Goal: Use online tool/utility: Utilize a website feature to perform a specific function

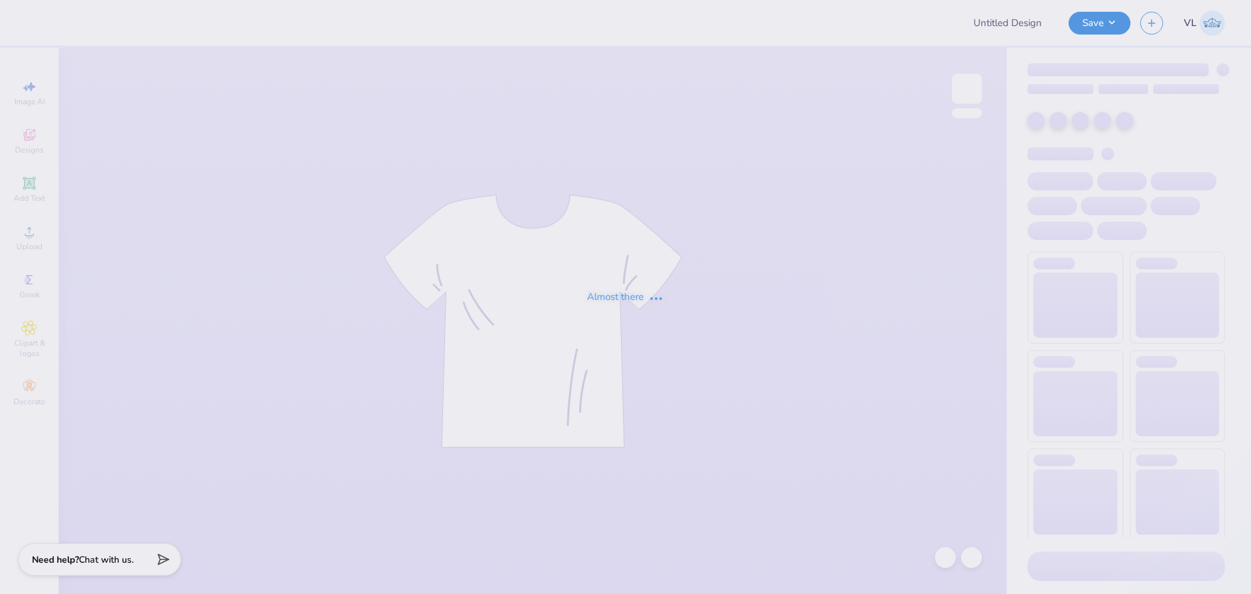
type input "DZ House Merch 25'"
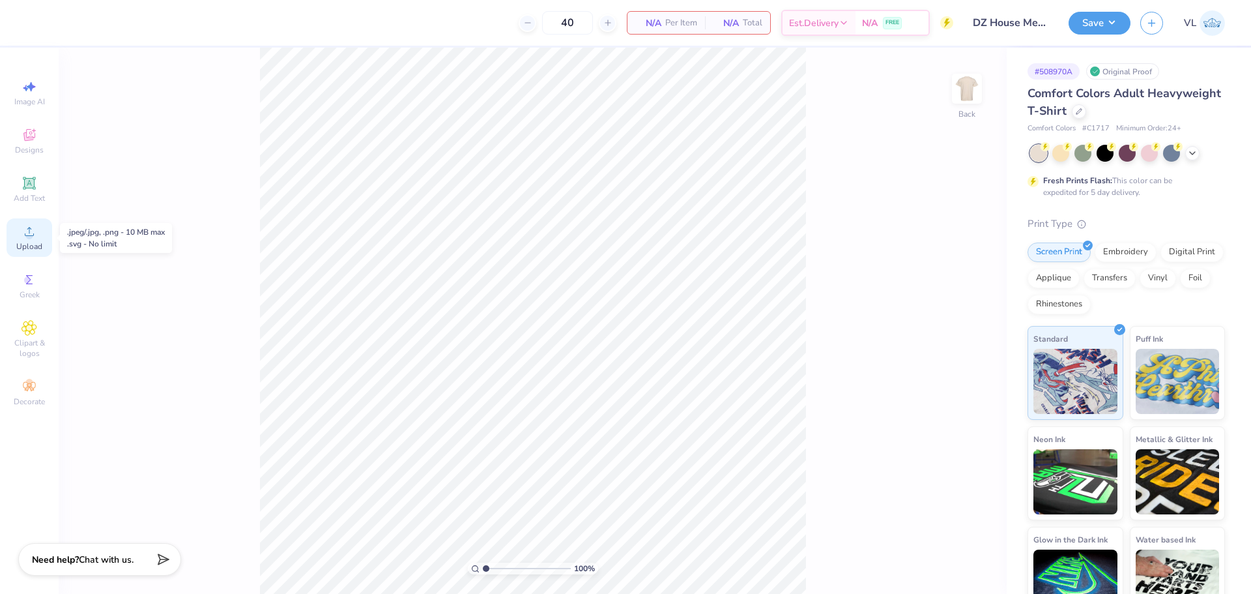
click at [37, 234] on div "Upload" at bounding box center [30, 237] width 46 height 38
click at [970, 90] on img at bounding box center [967, 89] width 52 height 52
click at [33, 230] on icon at bounding box center [30, 232] width 16 height 16
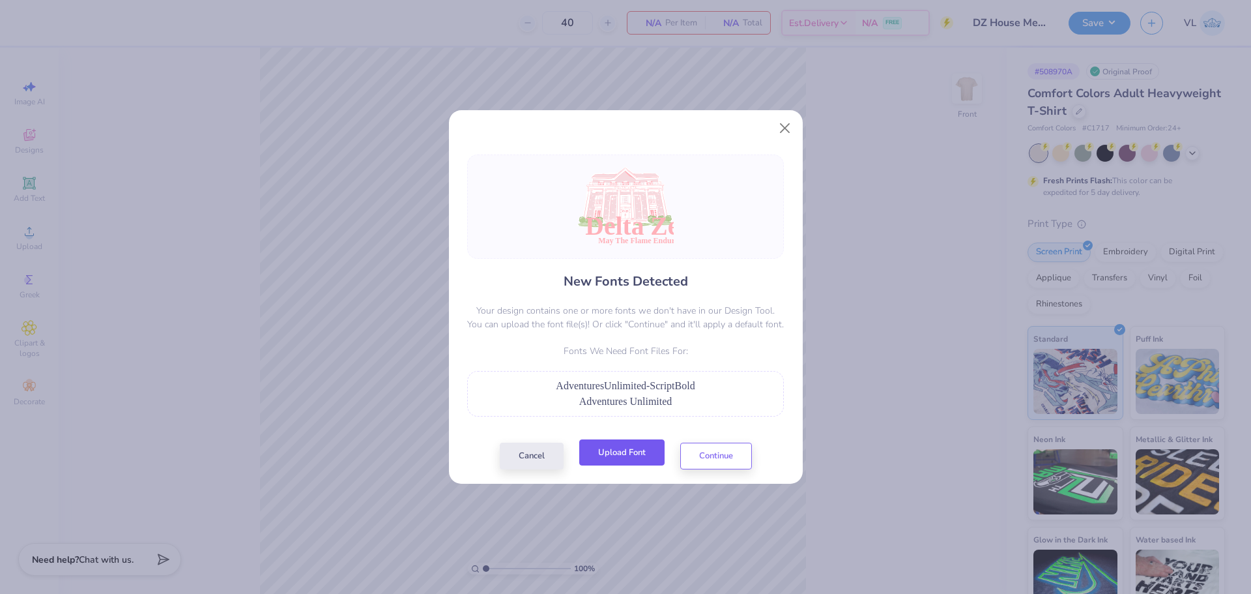
click at [599, 445] on button "Upload Font" at bounding box center [621, 452] width 85 height 27
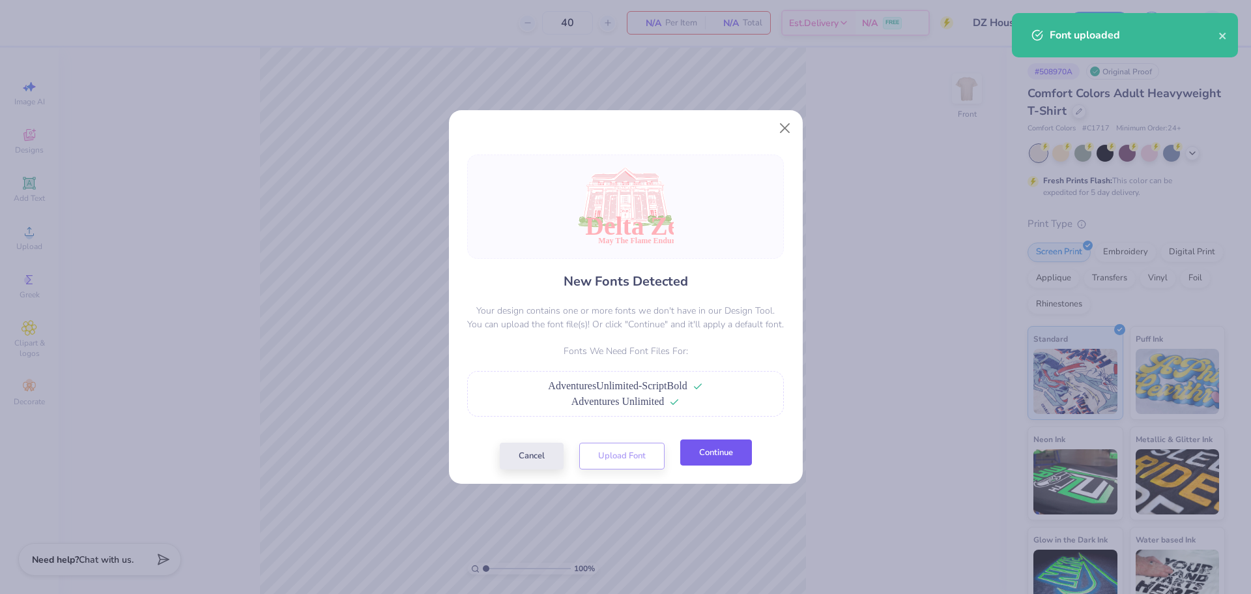
click at [723, 446] on button "Continue" at bounding box center [716, 452] width 72 height 27
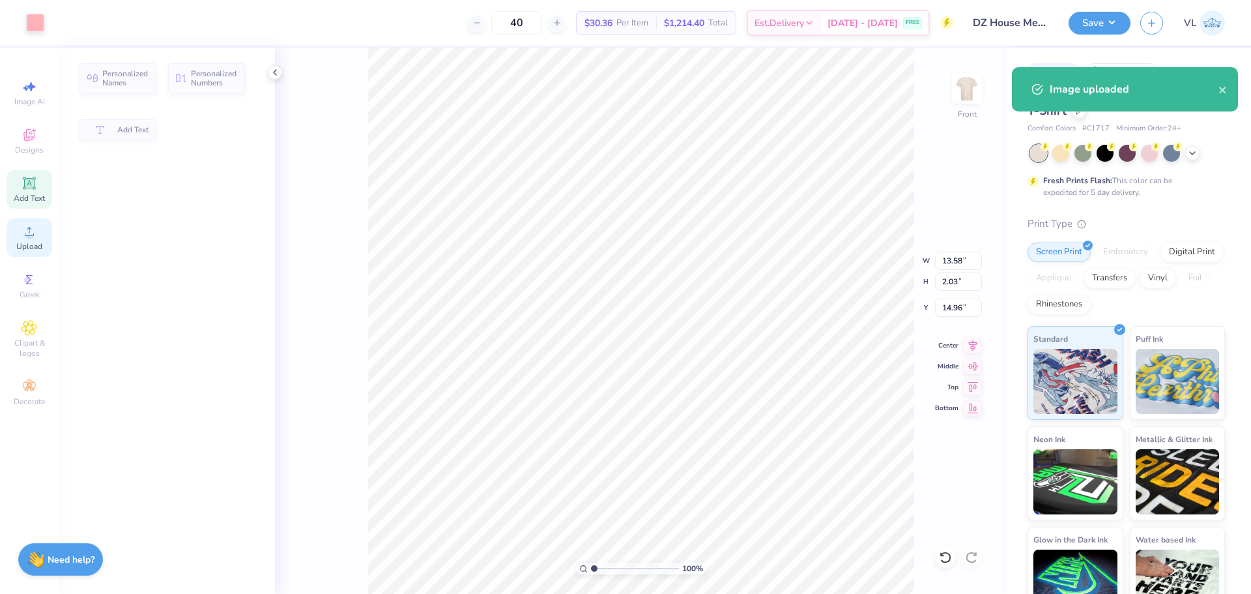
type input "14.92"
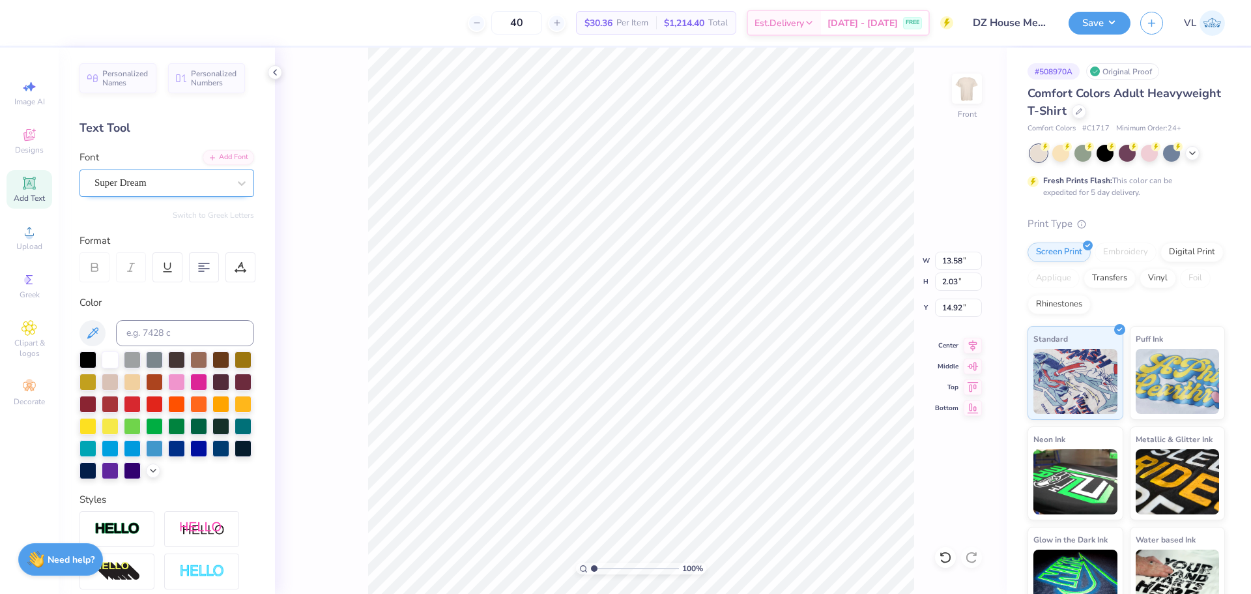
drag, startPoint x: 158, startPoint y: 177, endPoint x: 159, endPoint y: 198, distance: 20.9
click at [160, 178] on div "Super Dream" at bounding box center [161, 183] width 137 height 20
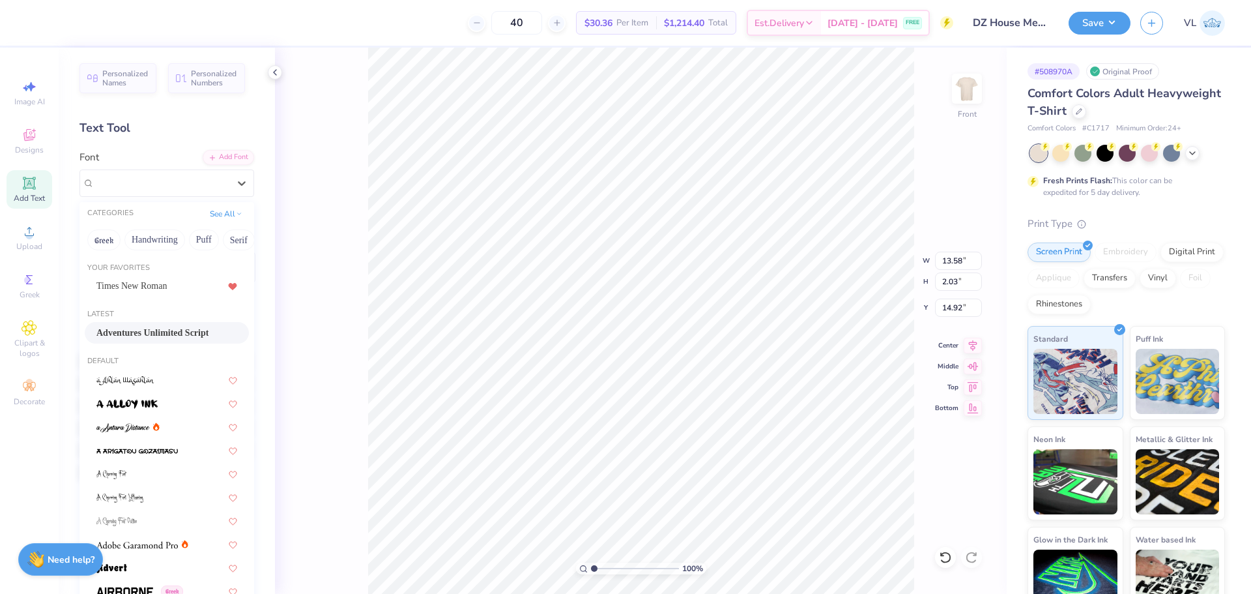
click at [135, 332] on span "Adventures Unlimited Script" at bounding box center [152, 333] width 112 height 14
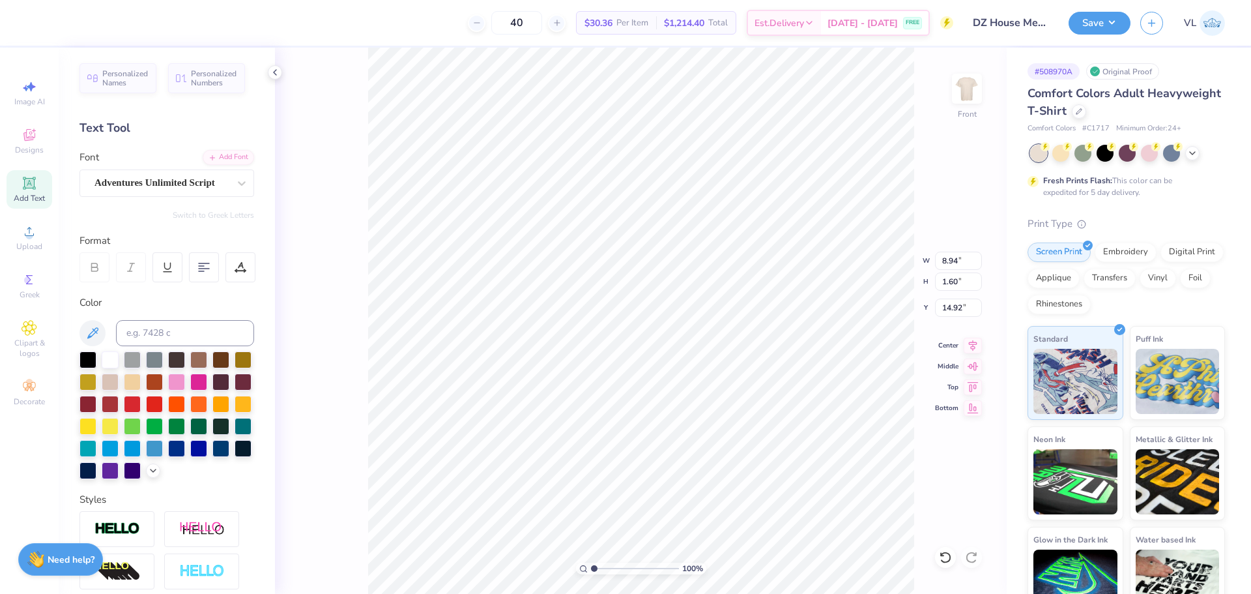
type input "8.94"
type input "1.60"
type input "15.34"
click at [171, 201] on div "Personalized Names Personalized Numbers Text Tool Add Font Font Super Dream Swi…" at bounding box center [167, 321] width 216 height 546
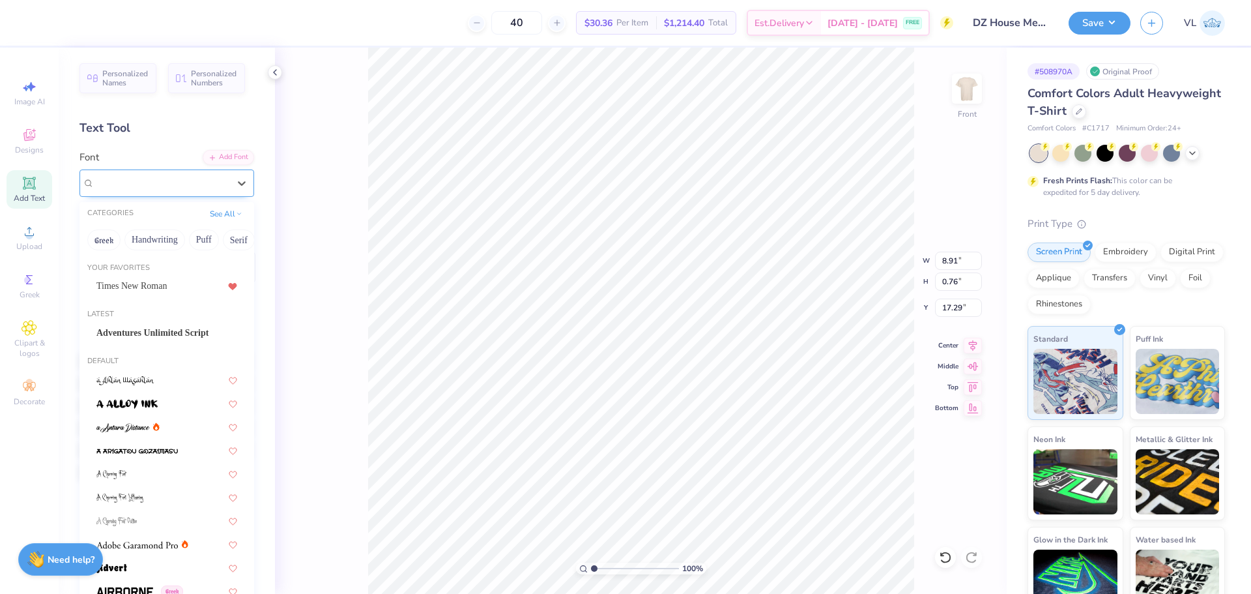
click at [168, 191] on div at bounding box center [162, 183] width 134 height 18
click at [141, 335] on span "Adventures Unlimited Script" at bounding box center [152, 333] width 112 height 14
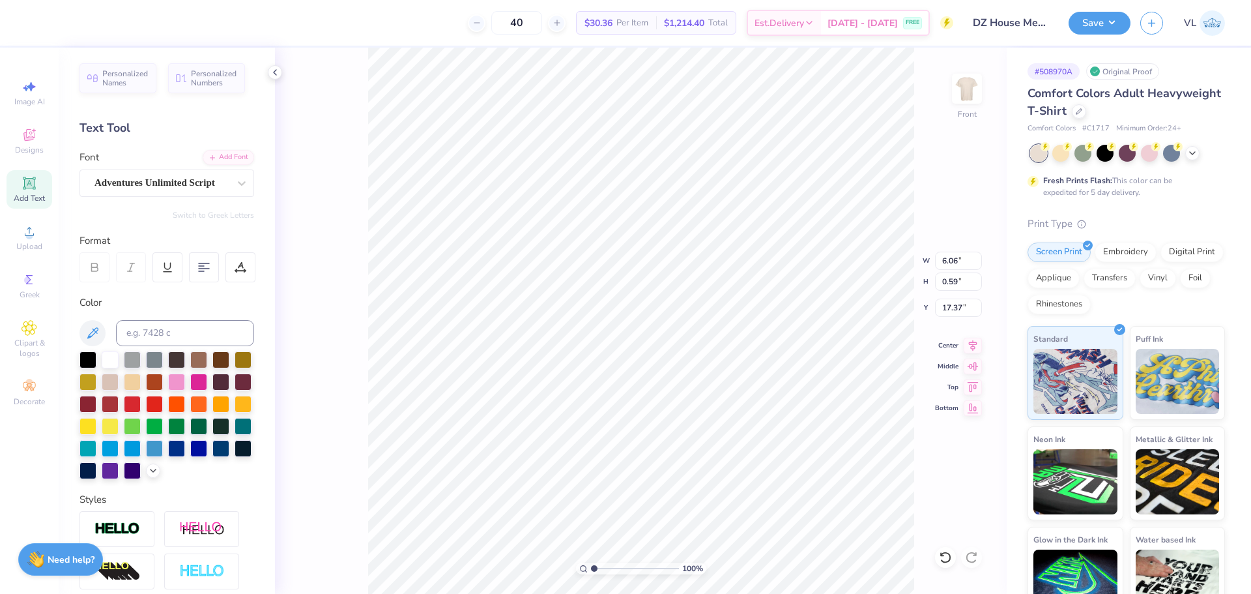
type input "6.06"
type input "0.59"
type input "17.37"
type input "3.66"
click at [955, 258] on input "10.70" at bounding box center [958, 261] width 47 height 18
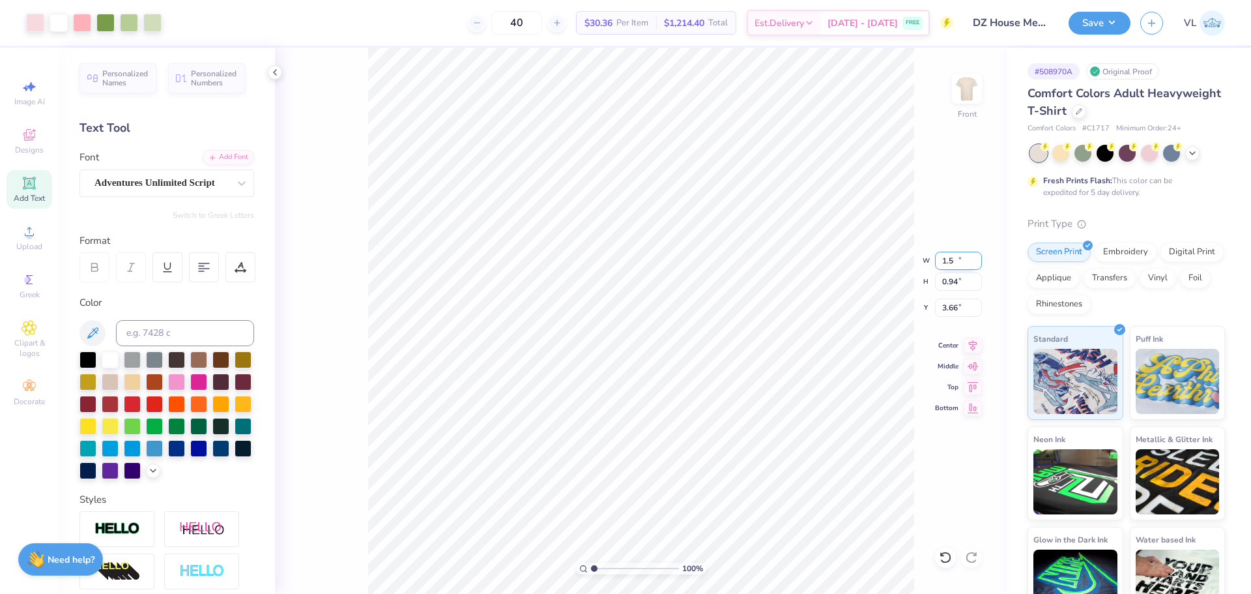
type input "1.50"
type input "0.94"
type input "6.55"
click at [955, 259] on input "1.50" at bounding box center [958, 261] width 47 height 18
type input "12.50"
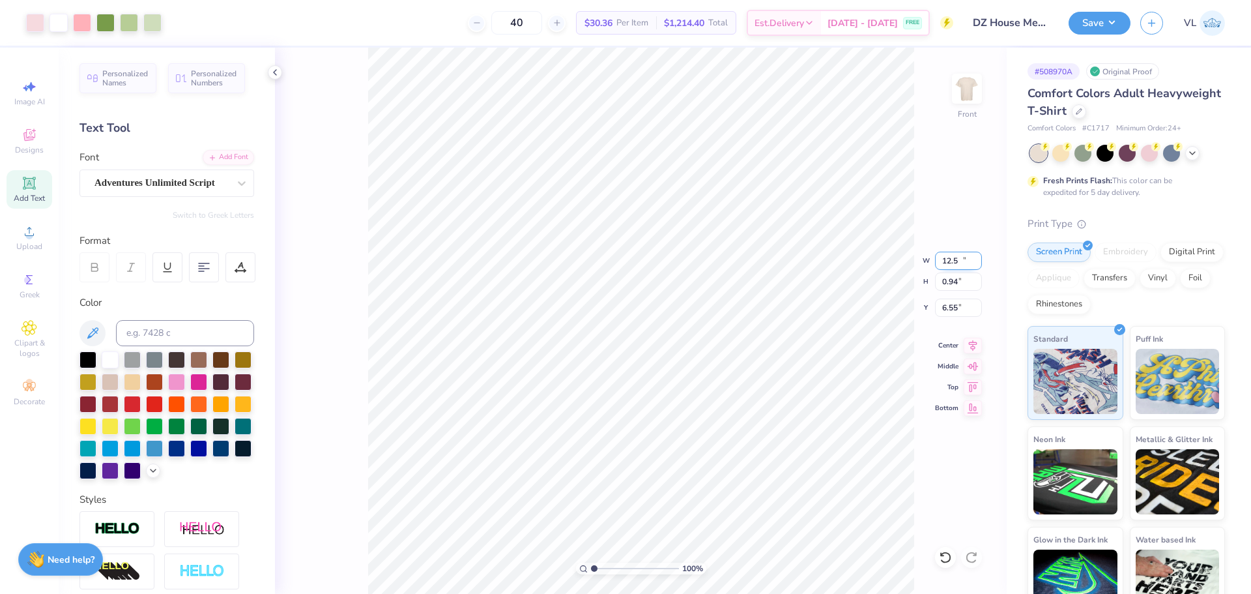
type input "7.87"
type input "3.00"
click at [982, 337] on div "100 % Front W 12.50 12.50 " H 7.87 7.87 " Y 3.00 3.00 " Center Middle Top Bottom" at bounding box center [641, 321] width 732 height 546
click at [973, 340] on div "100 % Front W 12.50 H 7.87 Y 3.00 Center Middle Top Bottom" at bounding box center [641, 321] width 732 height 546
click at [976, 347] on icon at bounding box center [973, 344] width 18 height 16
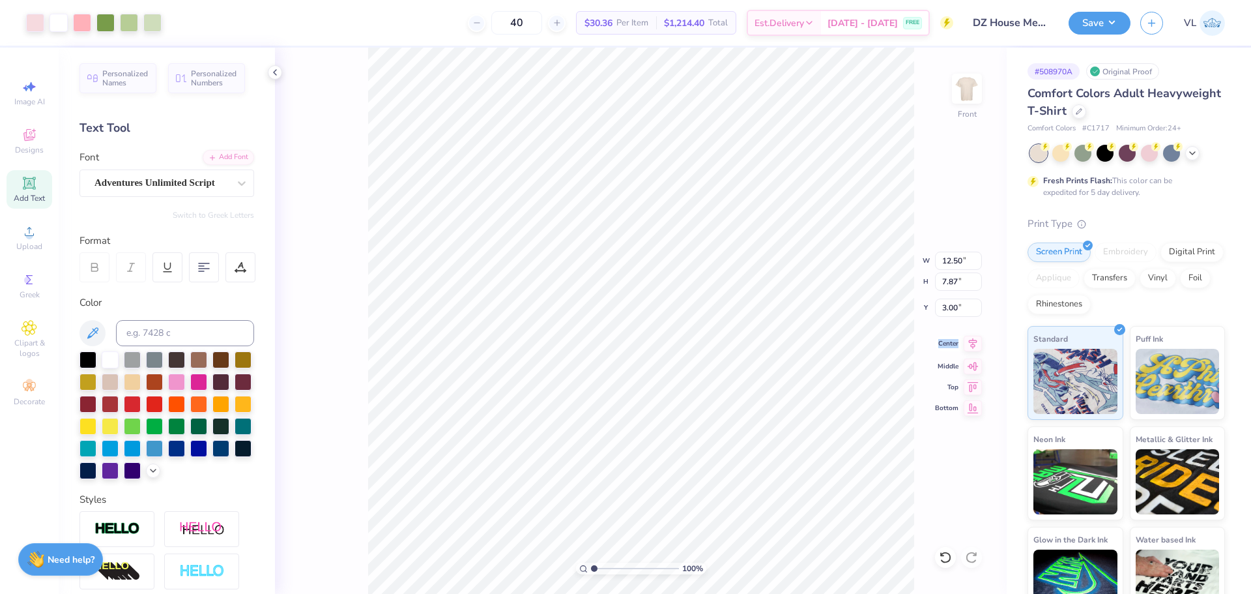
click at [976, 347] on icon at bounding box center [973, 344] width 18 height 16
type input "9.88"
drag, startPoint x: 950, startPoint y: 260, endPoint x: 961, endPoint y: 259, distance: 11.2
click at [950, 259] on input "8.94" at bounding box center [958, 261] width 47 height 18
type input "10.00"
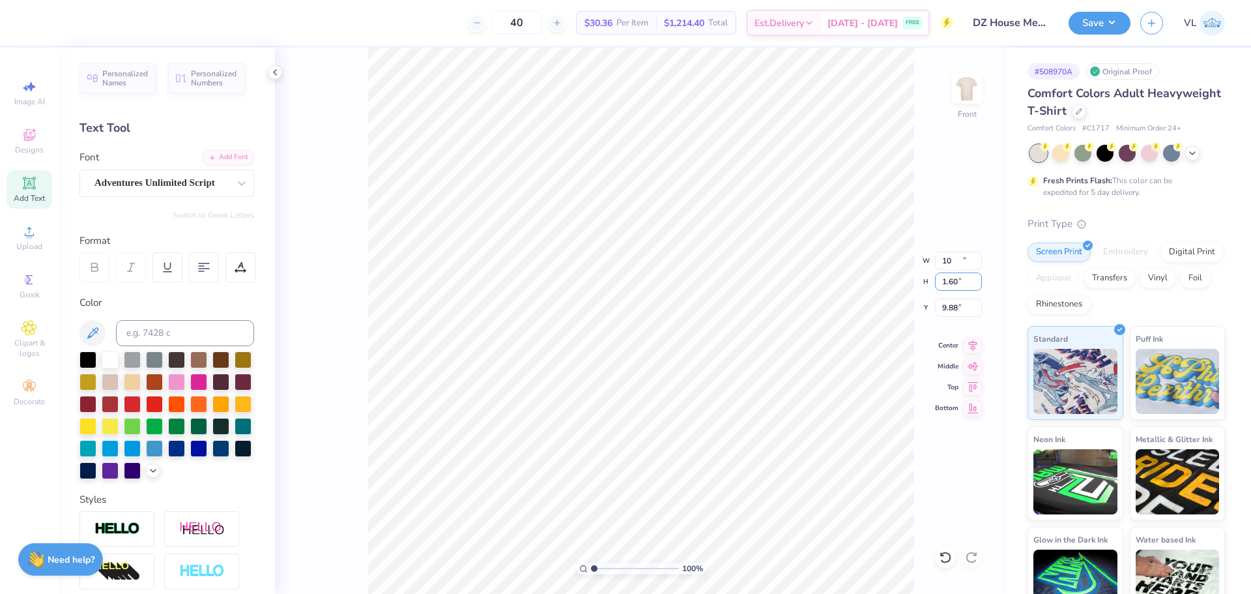
type input "1.79"
type input "10.19"
type input "12.42"
click at [961, 282] on input "0.59" at bounding box center [958, 281] width 47 height 18
type input ".75"
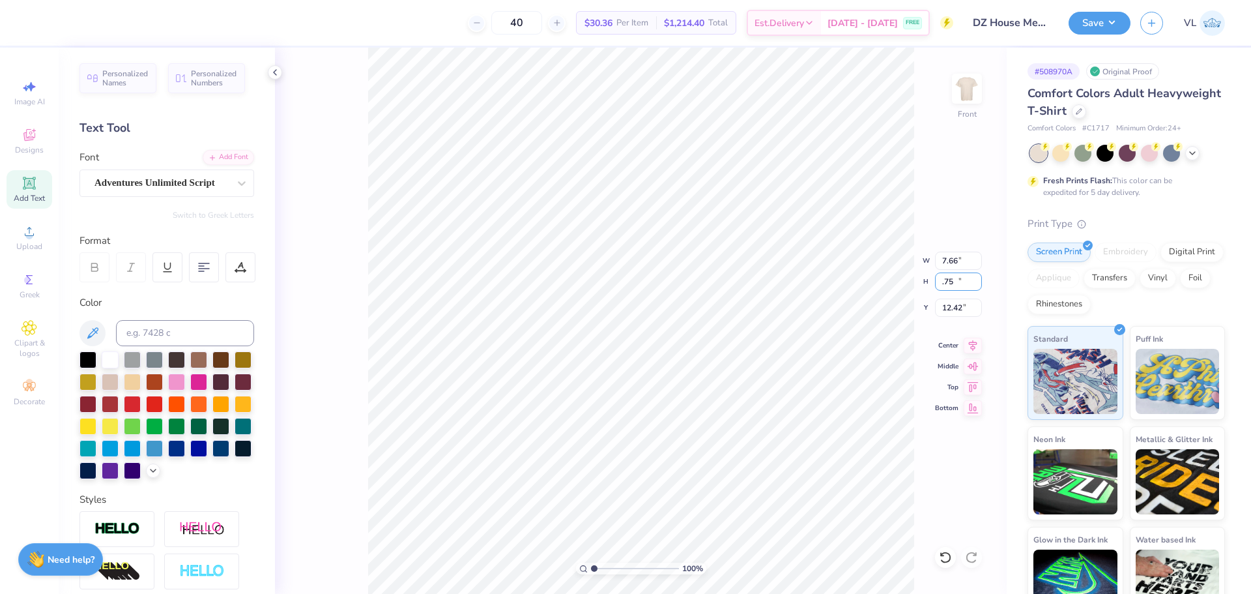
type input "7.66"
type input "0.75"
type input "12.35"
click at [972, 342] on icon at bounding box center [973, 343] width 8 height 11
type input "10.00"
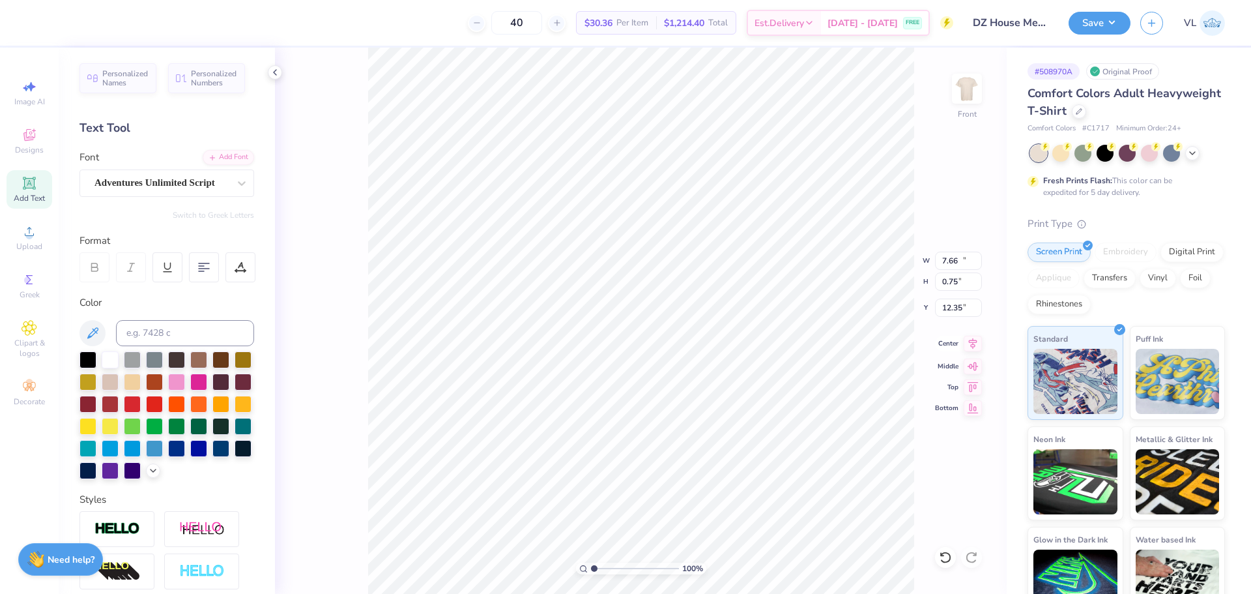
type input "1.79"
type input "10.19"
click at [969, 341] on icon at bounding box center [973, 343] width 8 height 11
click at [750, 277] on li "Copy" at bounding box center [756, 272] width 102 height 25
click at [963, 86] on img at bounding box center [967, 89] width 52 height 52
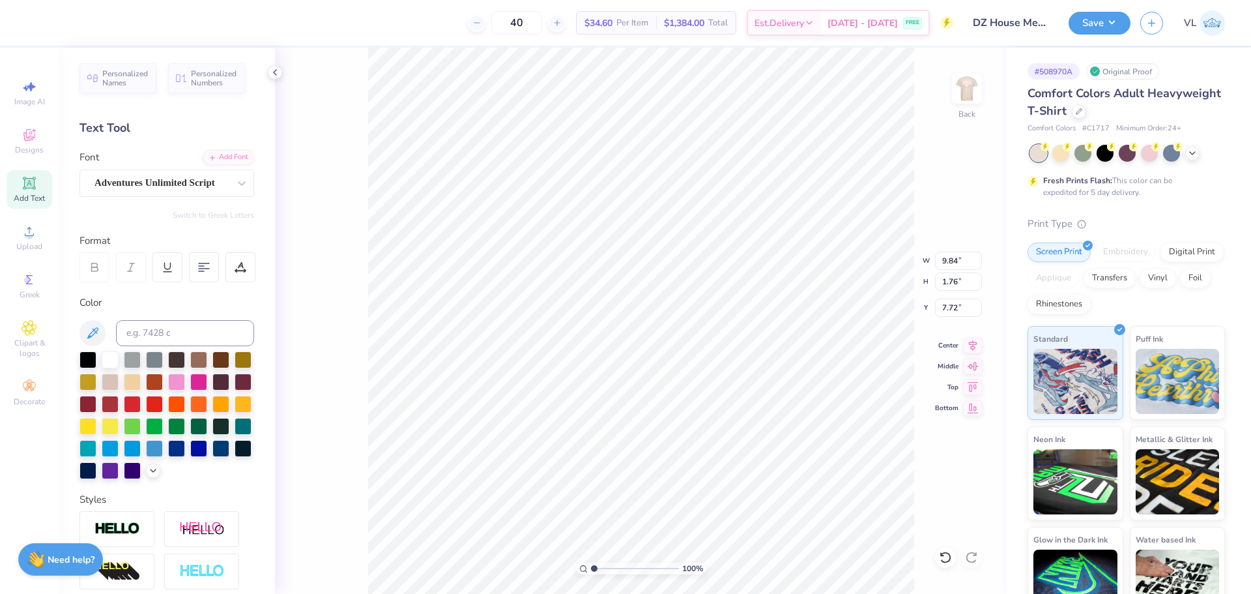
type textarea "Knoxville, TN"
type input "13.00"
type input "1.92"
type input "7.64"
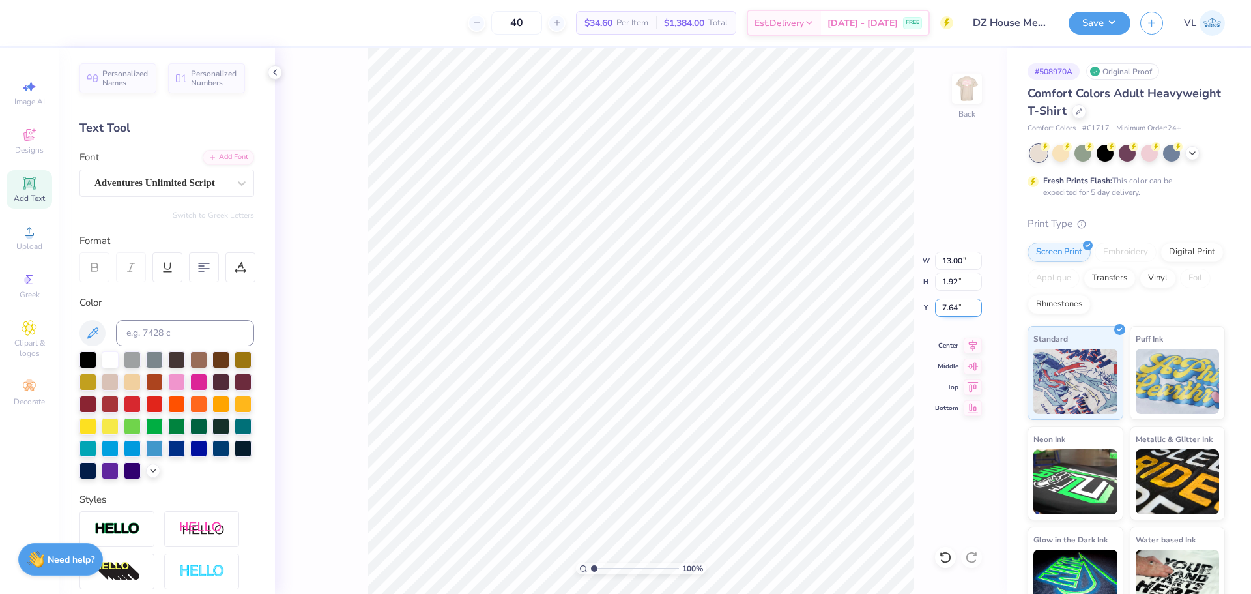
scroll to position [11, 2]
click at [950, 263] on input "13.00" at bounding box center [958, 261] width 47 height 18
type input "8"
type input "9.00"
type input "1.33"
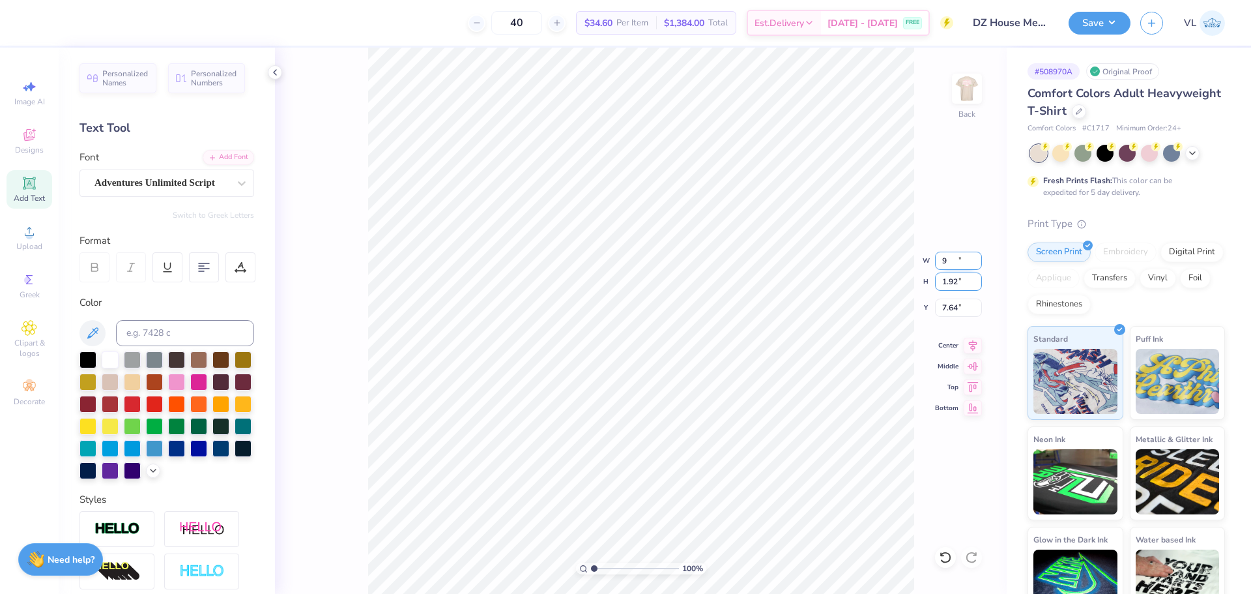
type input "7.93"
click at [957, 254] on input "9.00" at bounding box center [958, 261] width 47 height 18
type input "8.00"
type input "1.18"
type input "8.01"
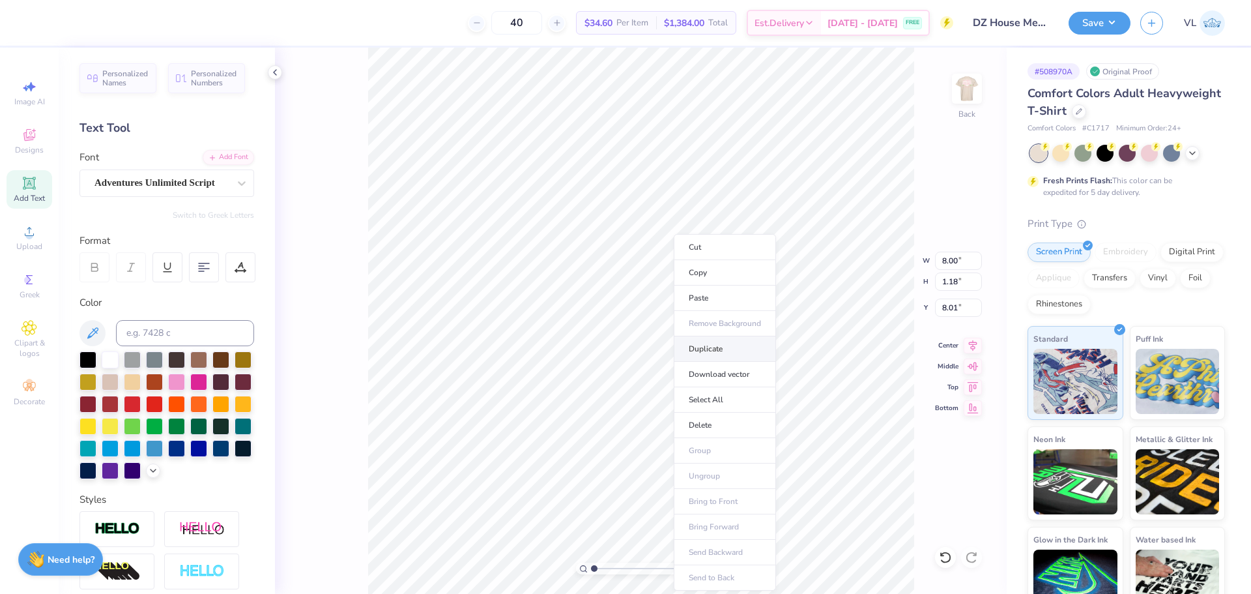
click at [712, 343] on li "Duplicate" at bounding box center [725, 348] width 102 height 25
type input "10.75"
type textarea "Beta Lambda"
type input "7.30"
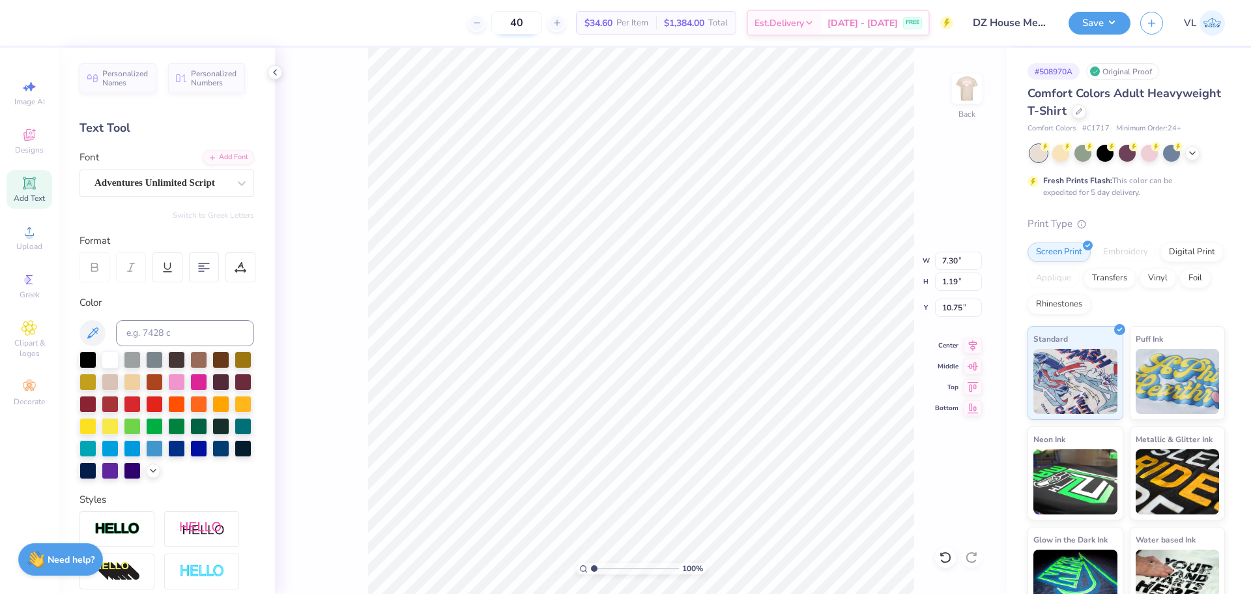
type input "1.19"
type input "10.74"
click at [939, 283] on input "1.19" at bounding box center [958, 281] width 47 height 18
type input ".0"
type input ".6"
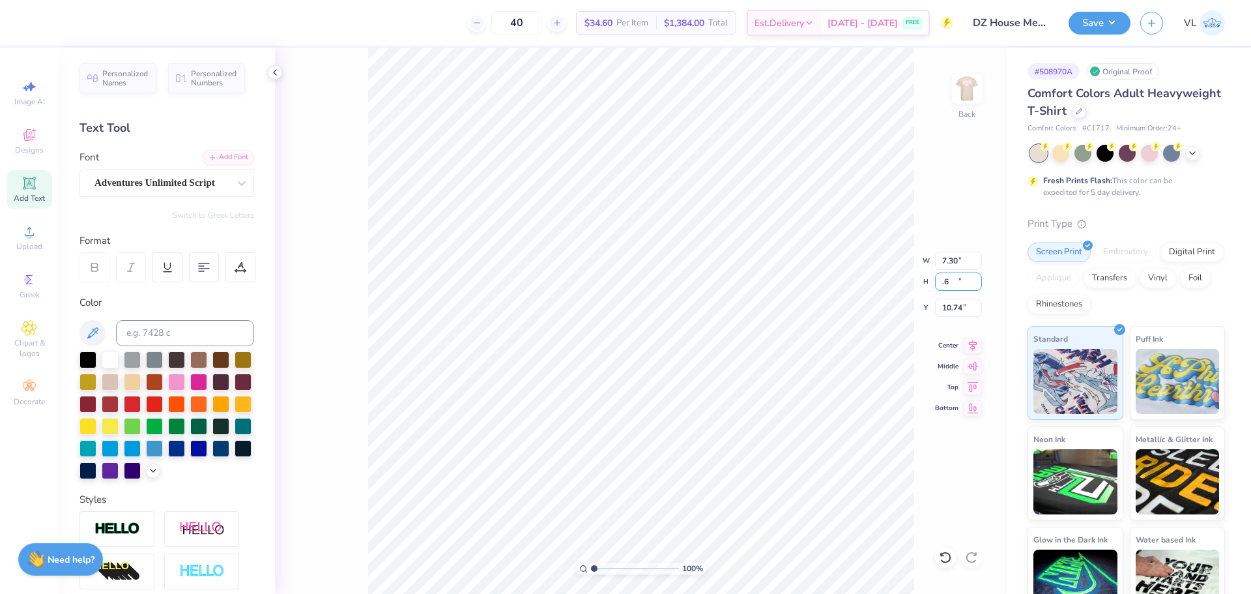
type input "3.67"
type input "0.60"
click at [974, 339] on icon at bounding box center [973, 344] width 18 height 16
type input "9.52"
click at [977, 342] on icon at bounding box center [973, 344] width 18 height 16
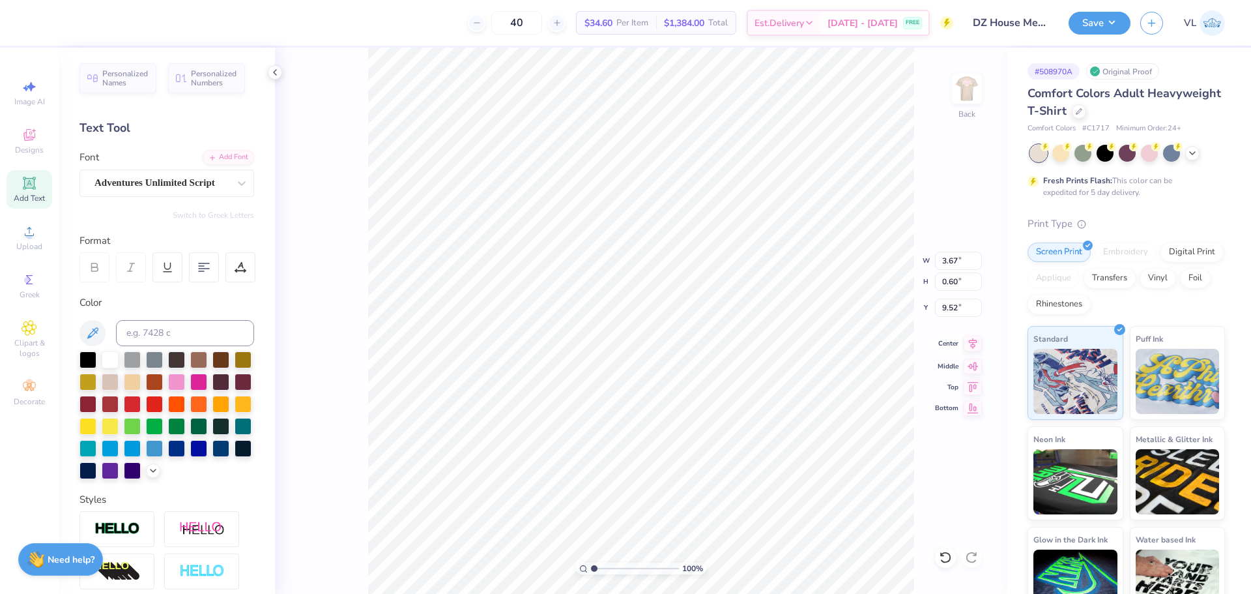
click at [972, 343] on icon at bounding box center [973, 344] width 18 height 16
click at [959, 306] on input "8.01" at bounding box center [958, 308] width 47 height 18
type input "3.00"
click at [967, 257] on input "8.00" at bounding box center [958, 261] width 47 height 18
type input "9.00"
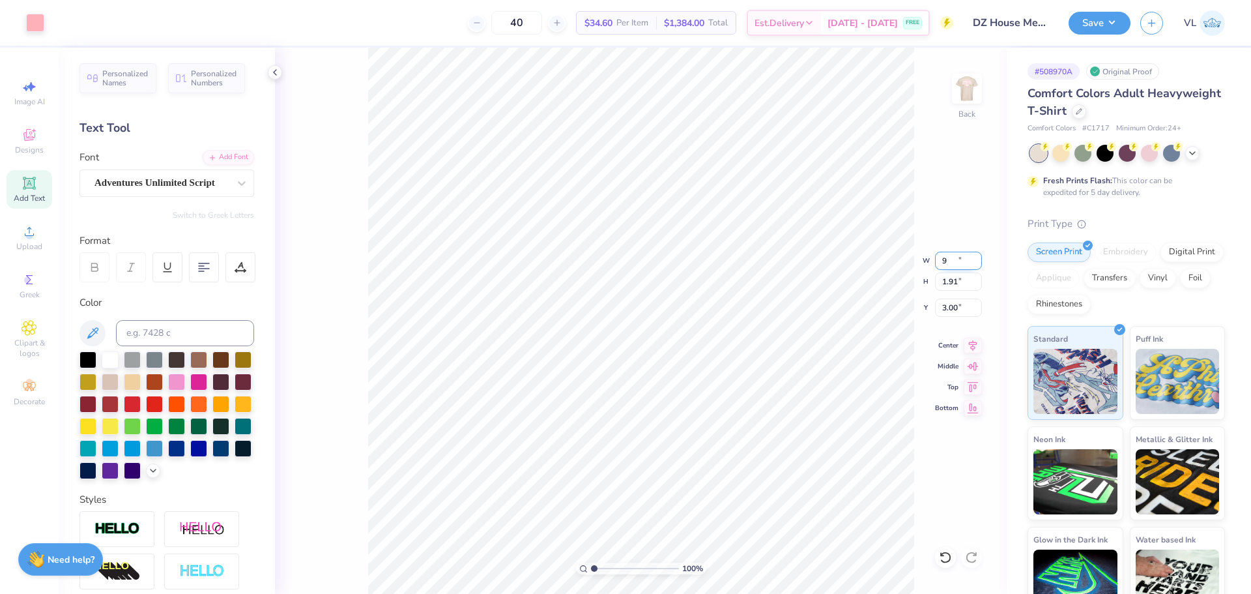
type input "2.15"
click at [959, 284] on input "2.15" at bounding box center [958, 281] width 47 height 18
click at [963, 310] on input "2.88" at bounding box center [958, 308] width 47 height 18
type input "3.00"
click at [960, 98] on img at bounding box center [967, 89] width 52 height 52
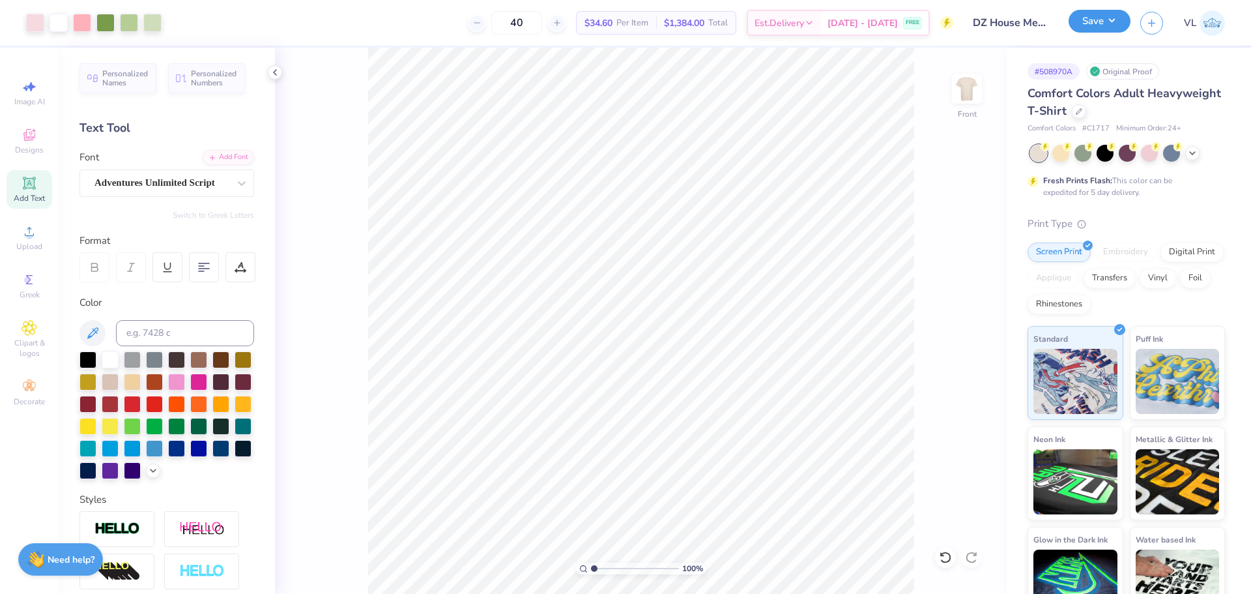
click at [1100, 25] on button "Save" at bounding box center [1100, 21] width 62 height 23
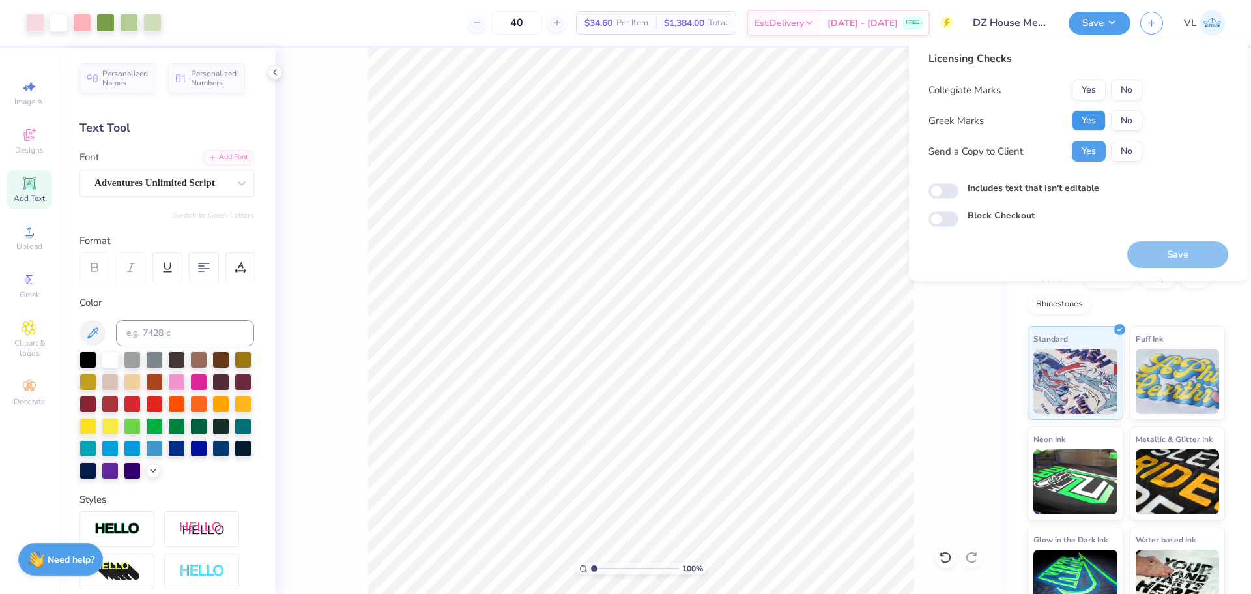
click at [1100, 115] on button "Yes" at bounding box center [1089, 120] width 34 height 21
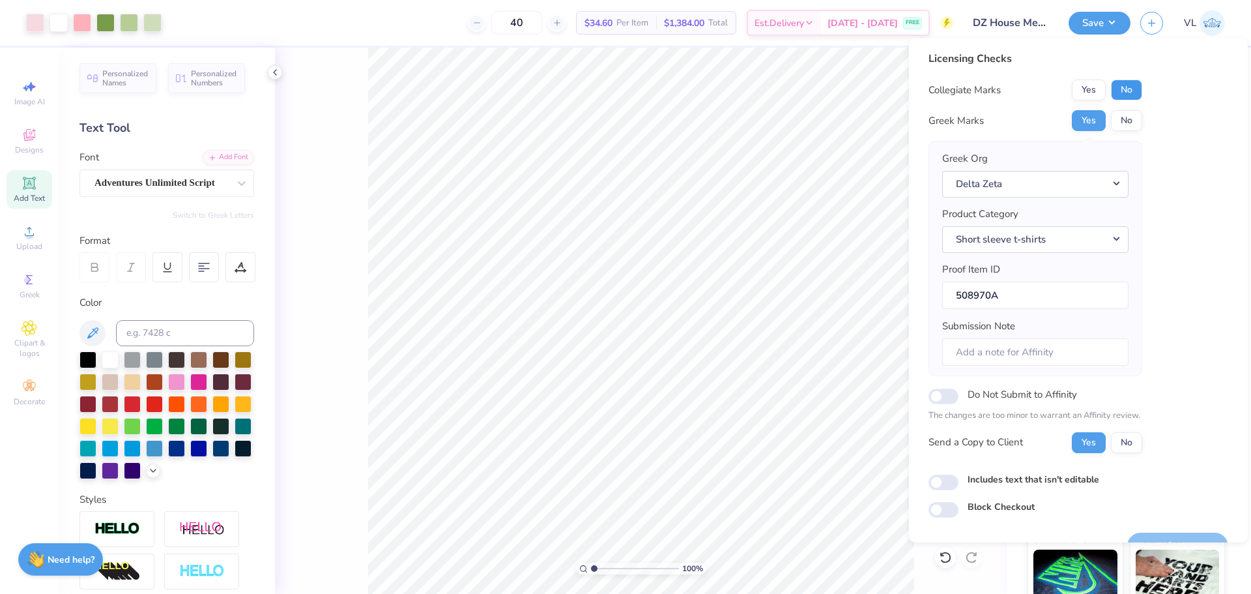
click at [1140, 90] on button "No" at bounding box center [1126, 90] width 31 height 21
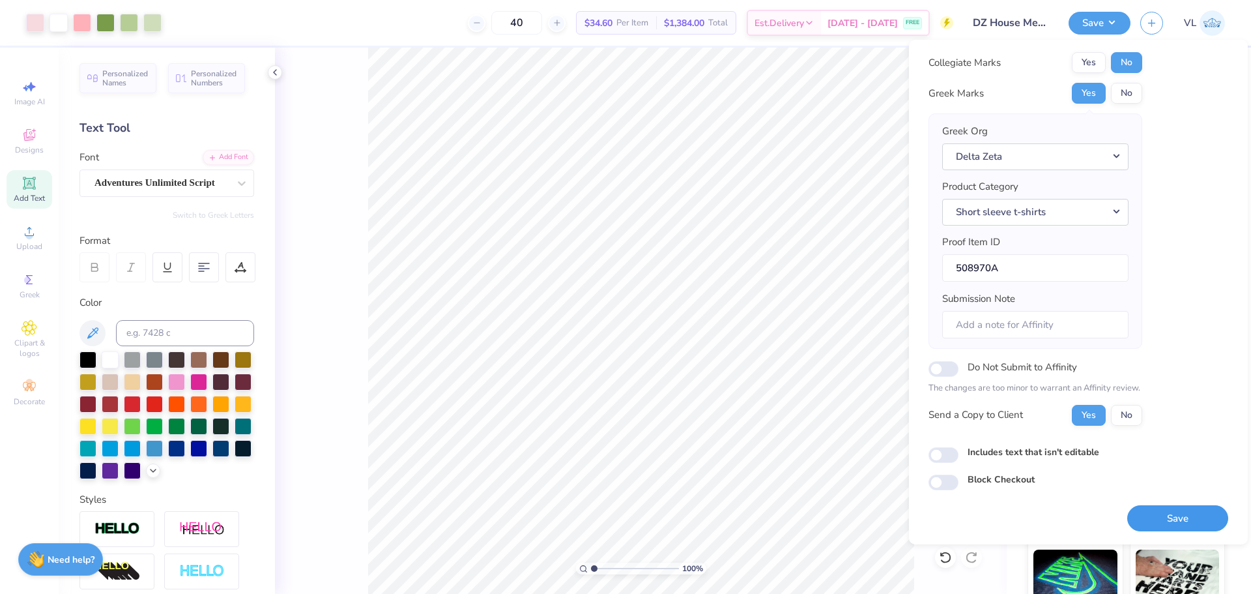
click at [1193, 516] on button "Save" at bounding box center [1178, 518] width 101 height 27
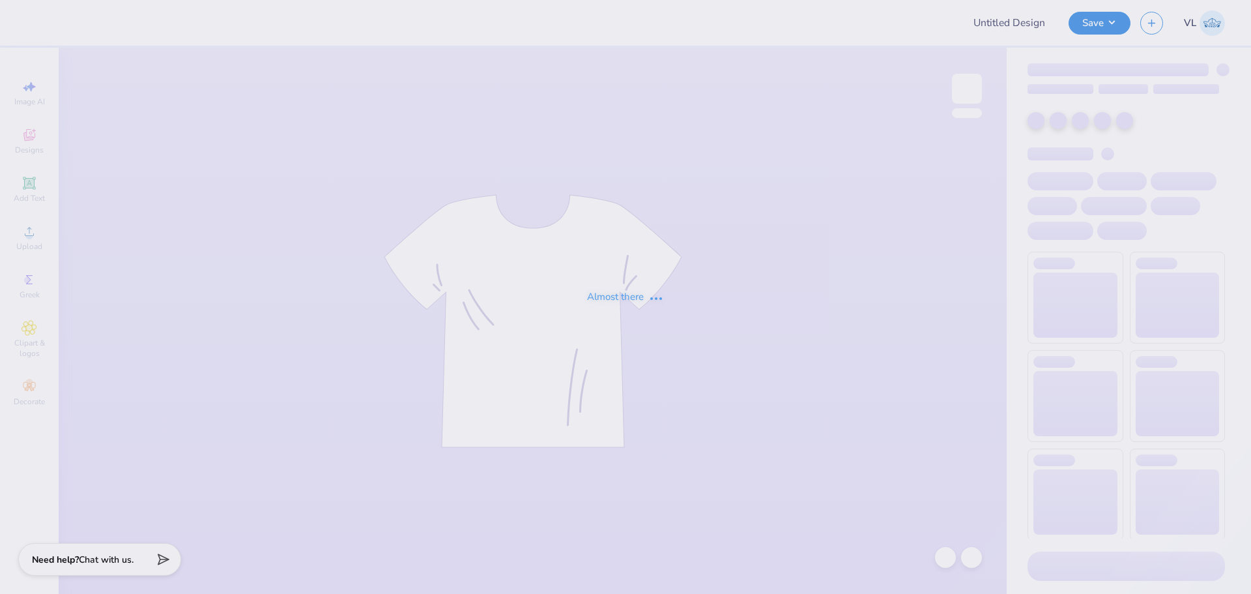
type input "Lnd"
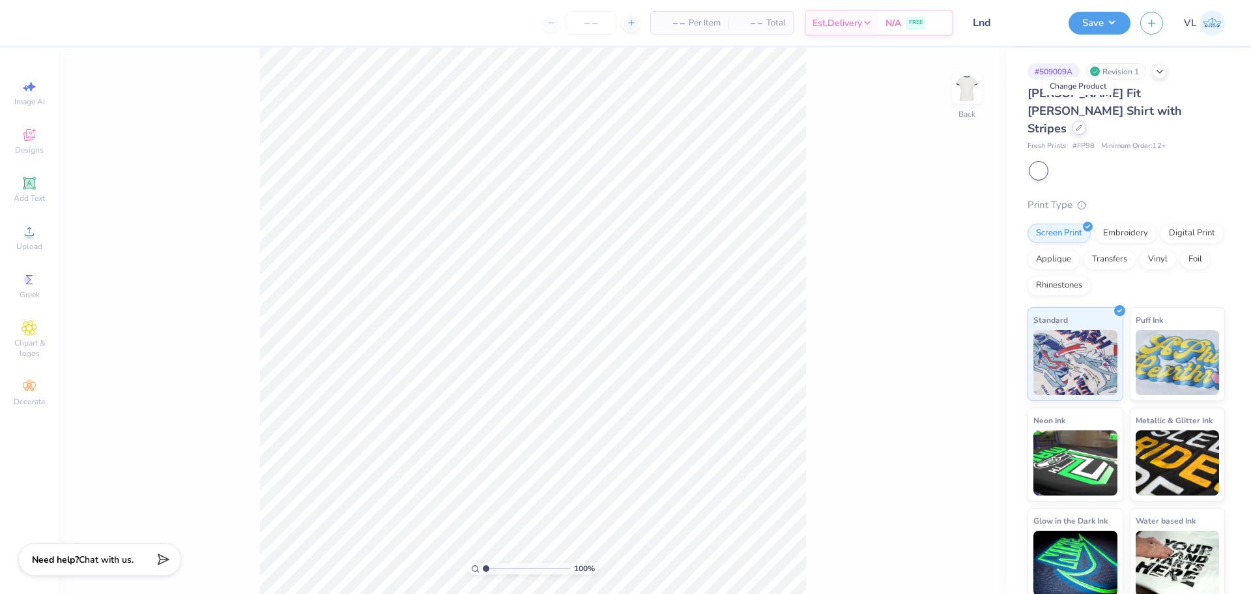
click at [1075, 121] on div at bounding box center [1079, 128] width 14 height 14
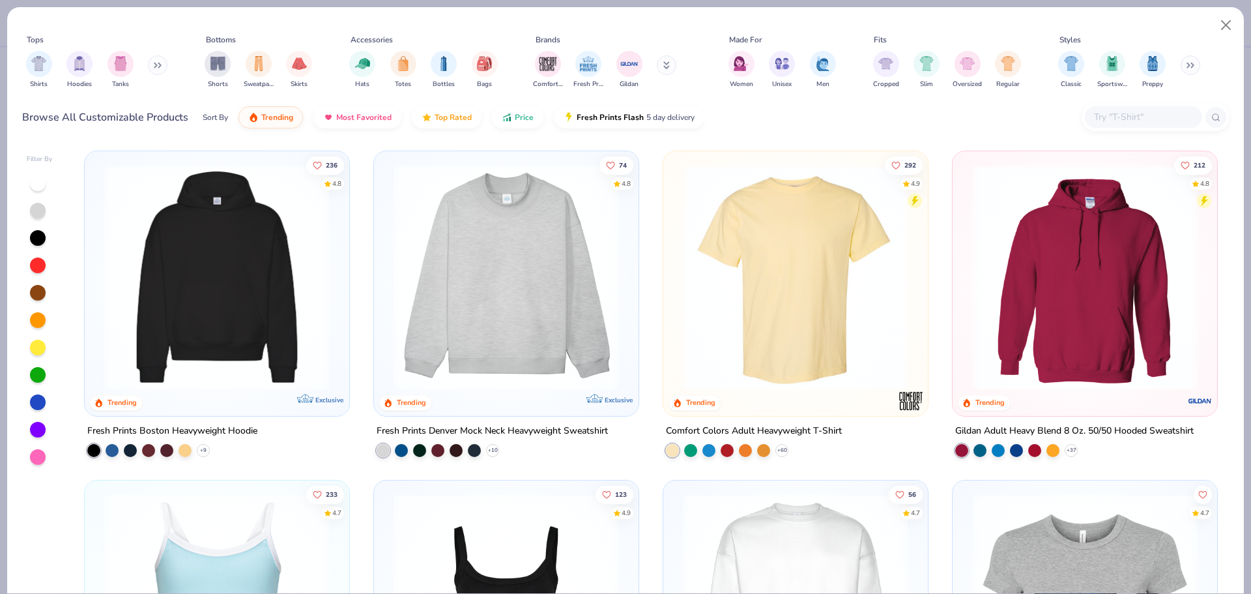
click at [1098, 123] on input "text" at bounding box center [1143, 116] width 100 height 15
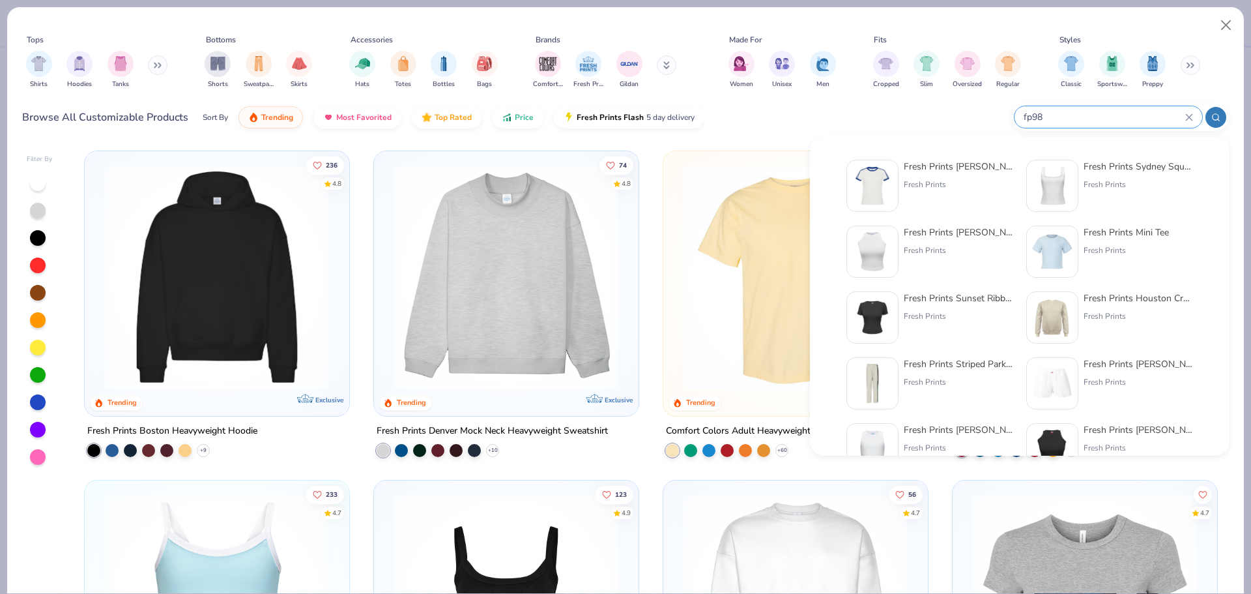
type input "fp98"
click at [980, 160] on div "Fresh Prints Simone Slim Fit Ringer Shirt with Stripes" at bounding box center [958, 167] width 109 height 14
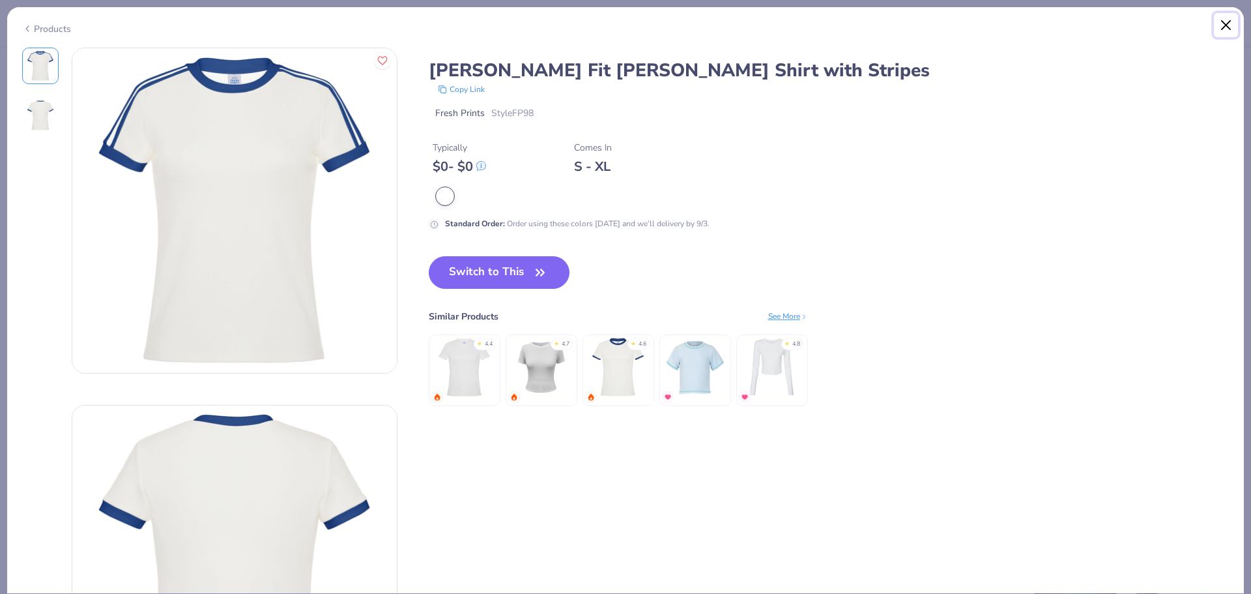
click at [1222, 30] on button "Close" at bounding box center [1226, 25] width 25 height 25
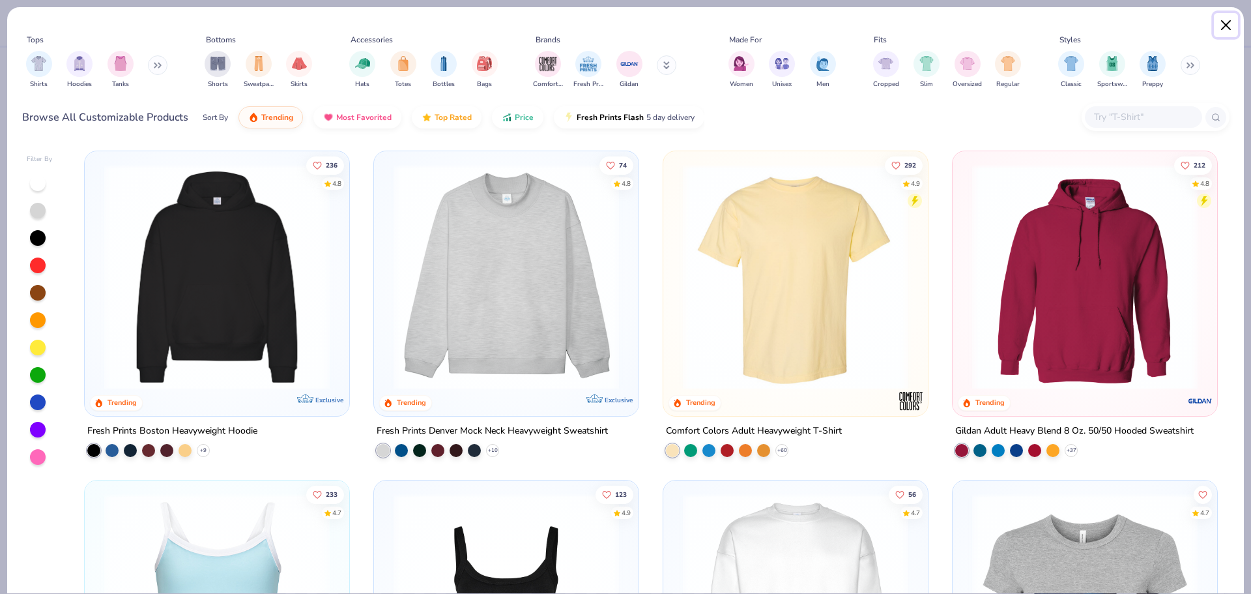
click at [1225, 22] on button "Close" at bounding box center [1226, 25] width 25 height 25
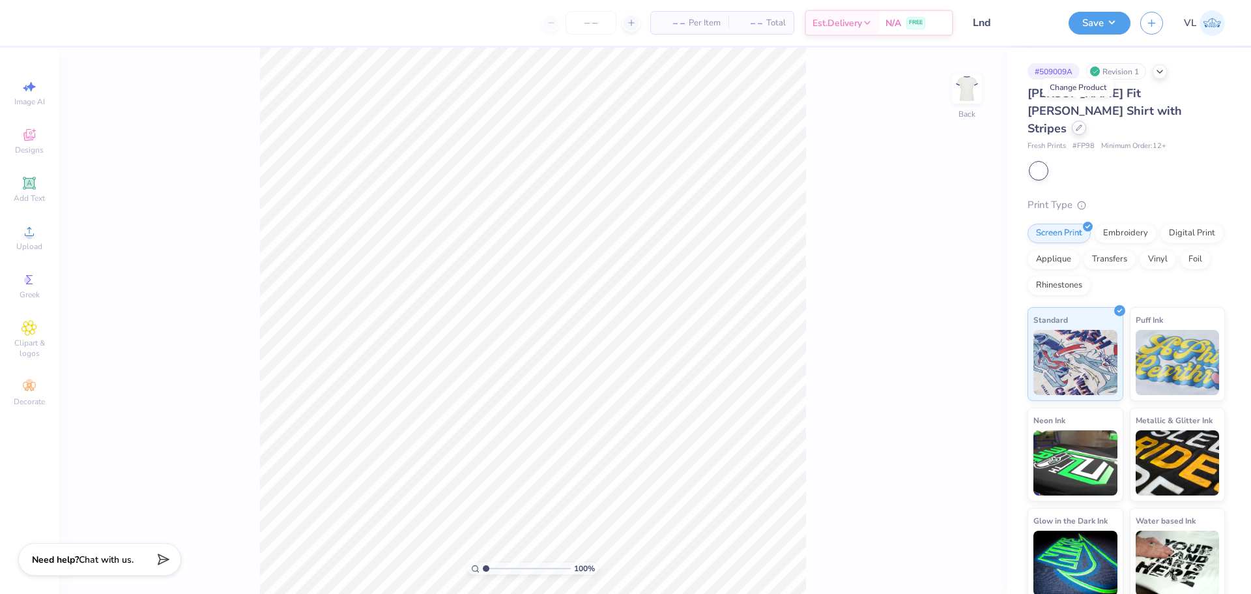
click at [1083, 121] on div at bounding box center [1079, 128] width 14 height 14
click at [1037, 162] on div at bounding box center [1038, 170] width 17 height 17
click at [1078, 117] on div "[PERSON_NAME] Fit [PERSON_NAME] Shirt with Stripes" at bounding box center [1126, 111] width 197 height 53
